Goal: Find specific page/section: Find specific page/section

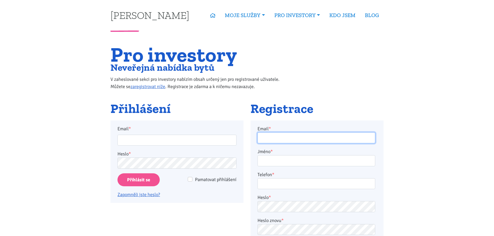
type input "patrik.sznapka@seznam.cz"
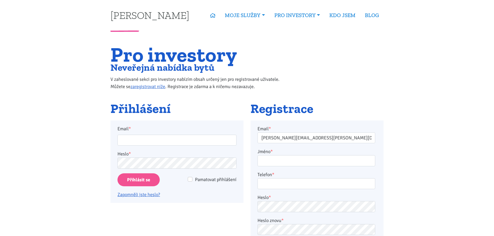
type input "patrik.sznapka@seznam.cz"
click at [142, 183] on input "Přihlásit se" at bounding box center [139, 180] width 42 height 13
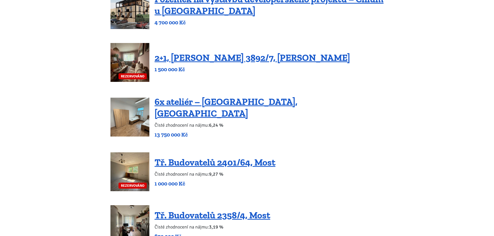
scroll to position [467, 0]
